Goal: Information Seeking & Learning: Learn about a topic

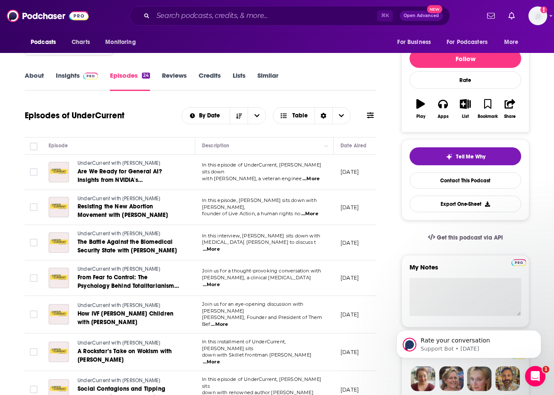
click at [177, 7] on div "⌘ K Open Advanced New" at bounding box center [290, 16] width 321 height 20
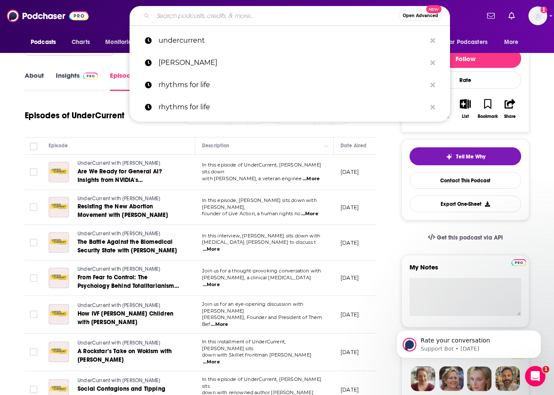
click at [177, 13] on input "Search podcasts, credits, & more..." at bounding box center [276, 16] width 246 height 14
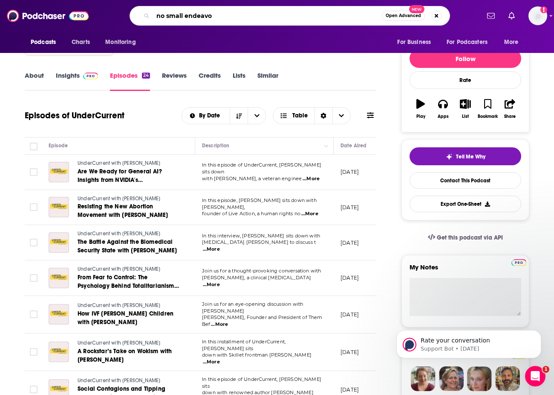
type input "no small endeavor"
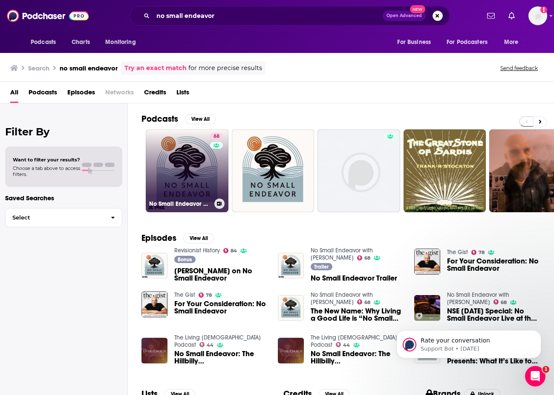
click at [200, 168] on link "68 No Small Endeavor with [PERSON_NAME]" at bounding box center [187, 170] width 83 height 83
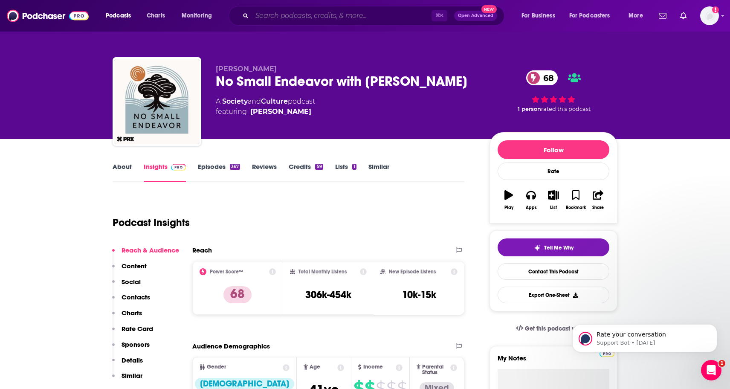
click at [299, 20] on input "Search podcasts, credits, & more..." at bounding box center [342, 16] width 180 height 14
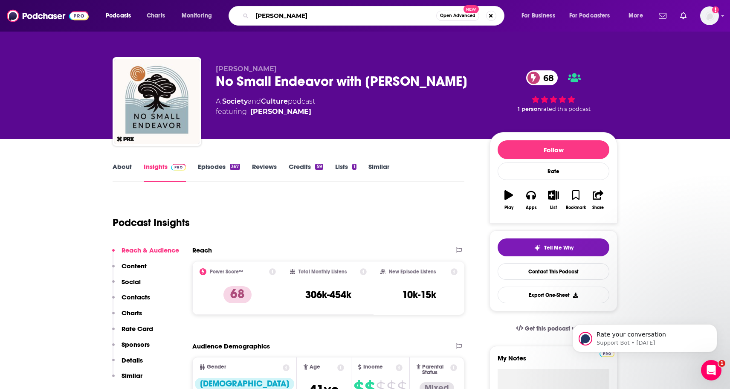
type input "[PERSON_NAME]"
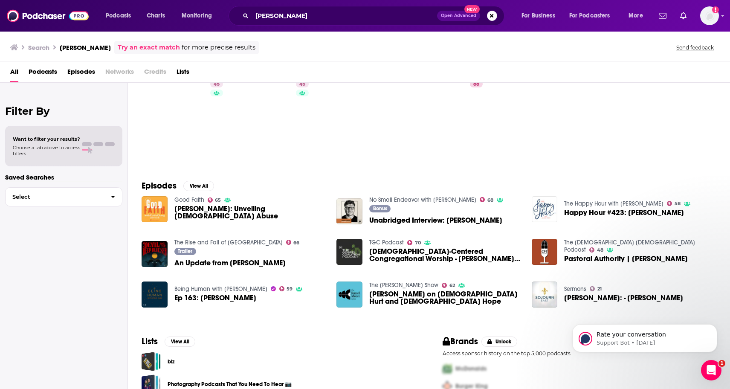
scroll to position [32, 0]
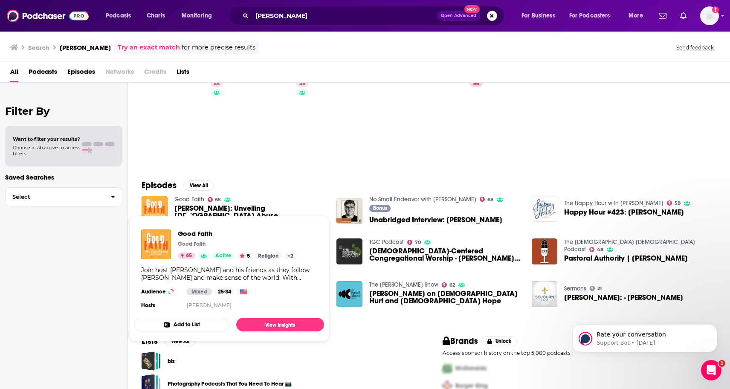
click at [190, 203] on link "Good Faith" at bounding box center [189, 199] width 30 height 7
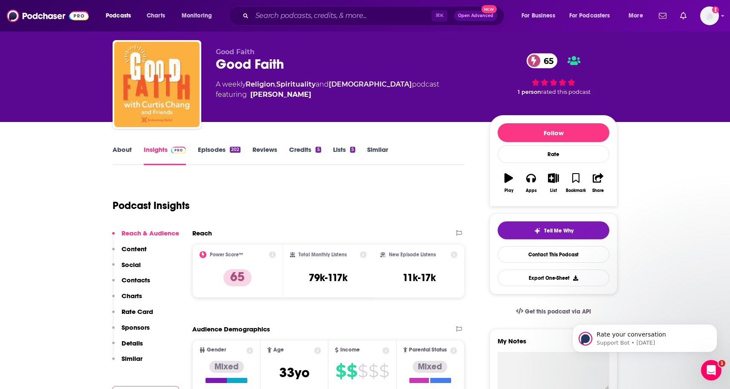
scroll to position [46, 0]
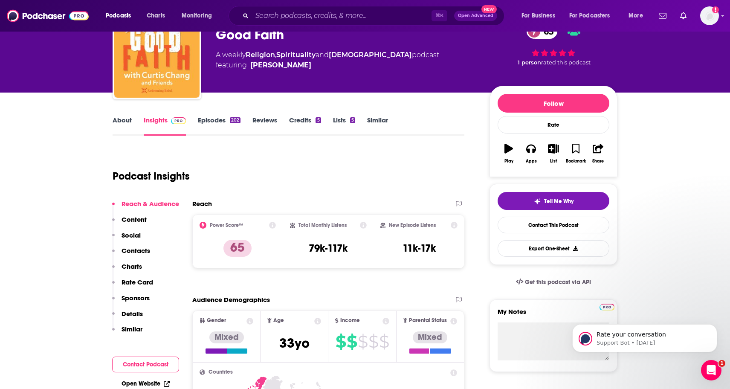
click at [213, 118] on link "Episodes 202" at bounding box center [219, 126] width 43 height 20
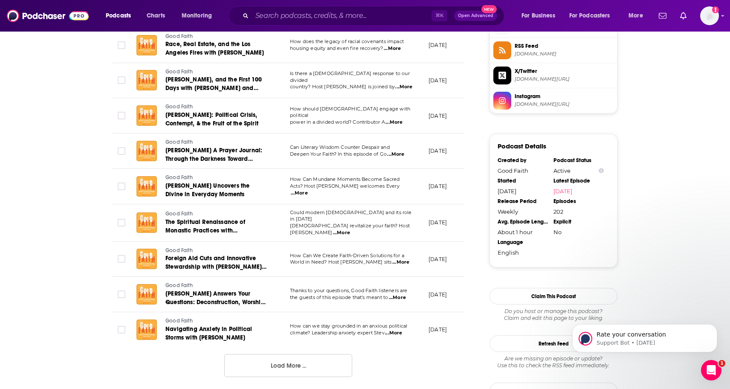
scroll to position [847, 0]
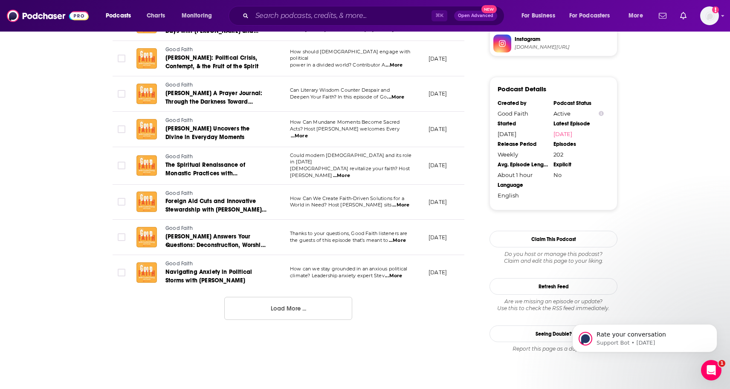
click at [288, 301] on button "Load More ..." at bounding box center [288, 308] width 128 height 23
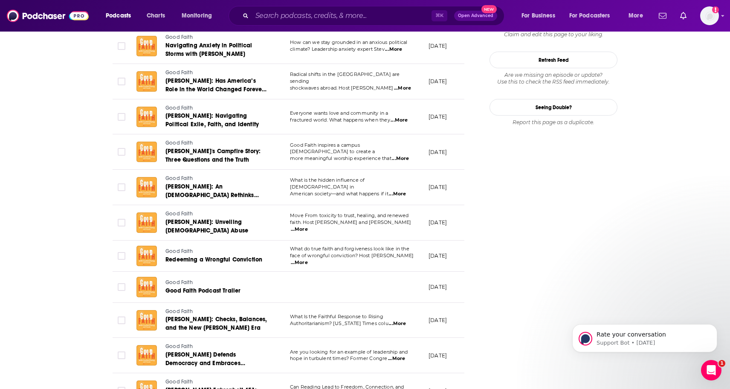
scroll to position [1032, 0]
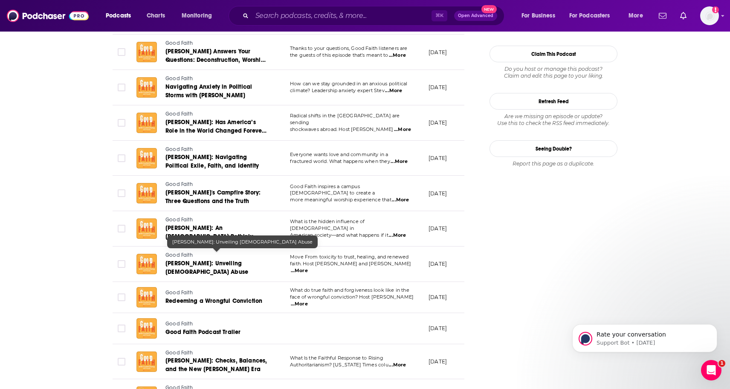
click at [206, 260] on span "[PERSON_NAME]: Unveiling [DEMOGRAPHIC_DATA] Abuse" at bounding box center [206, 268] width 83 height 16
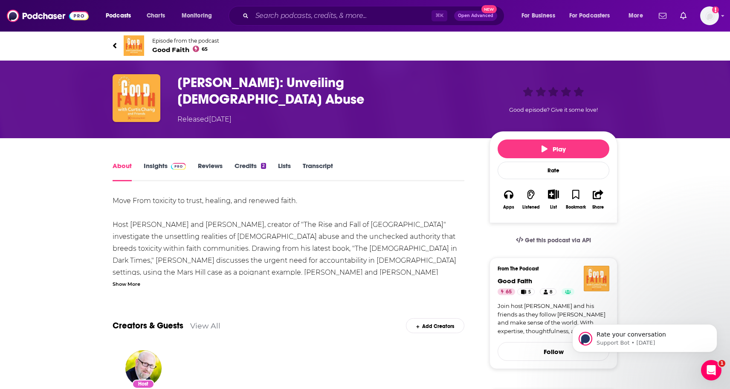
click at [153, 164] on link "Insights" at bounding box center [165, 172] width 42 height 20
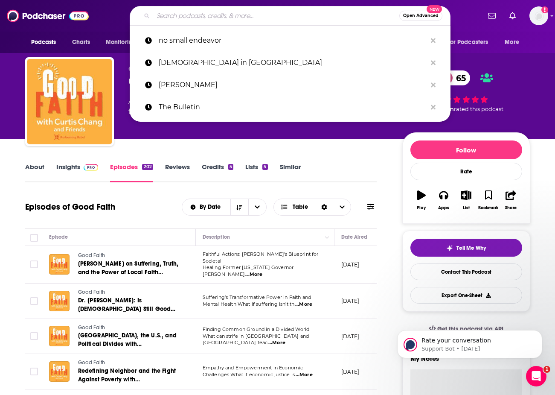
click at [187, 18] on input "Search podcasts, credits, & more..." at bounding box center [276, 16] width 246 height 14
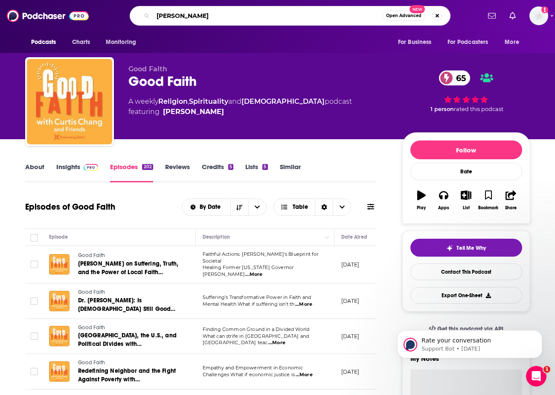
type input "[PERSON_NAME]"
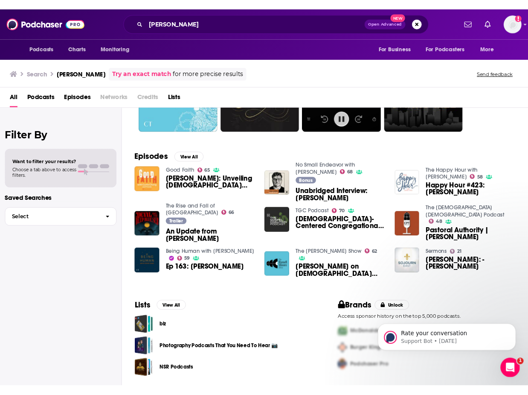
scroll to position [84, 0]
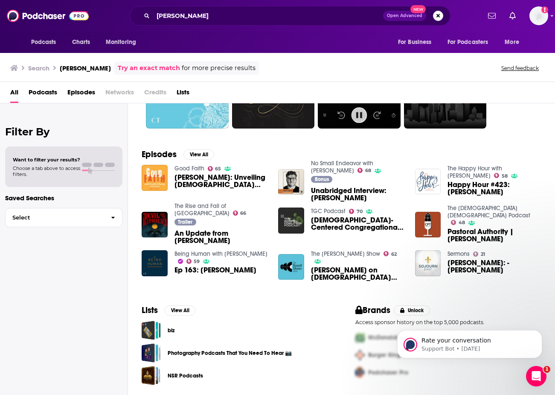
click at [331, 266] on span "[PERSON_NAME] on [DEMOGRAPHIC_DATA] Hurt and [DEMOGRAPHIC_DATA] Hope" at bounding box center [358, 273] width 94 height 15
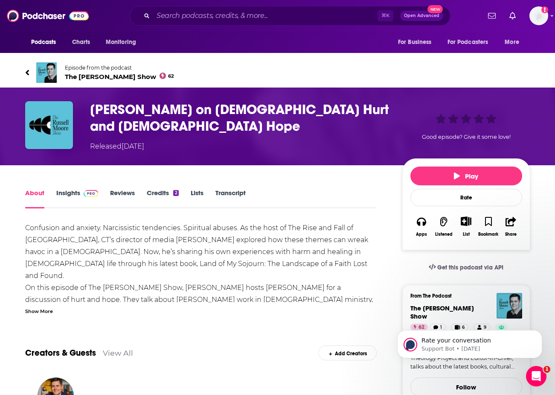
click at [70, 189] on link "Insights" at bounding box center [77, 199] width 42 height 20
